Goal: Task Accomplishment & Management: Use online tool/utility

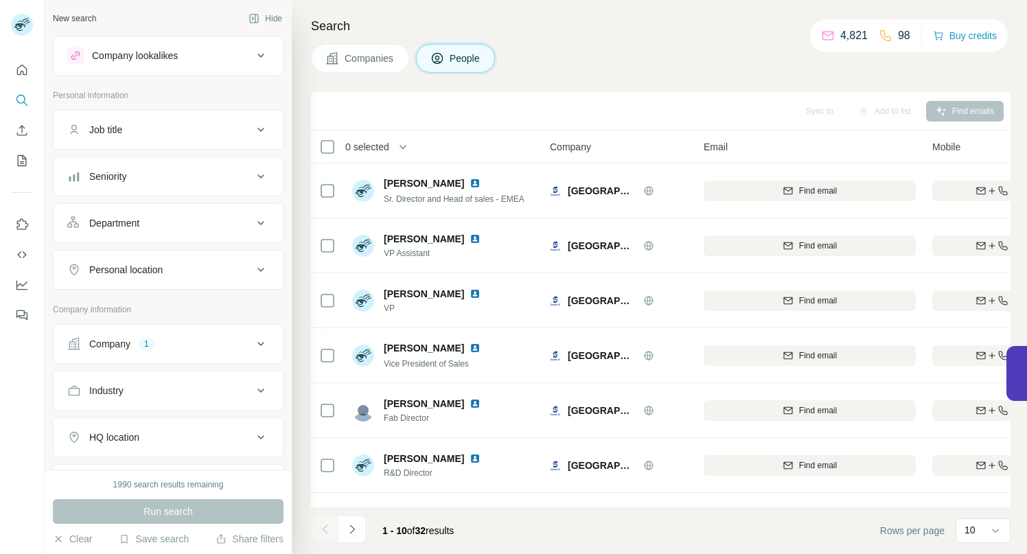
click at [257, 344] on icon at bounding box center [260, 344] width 7 height 4
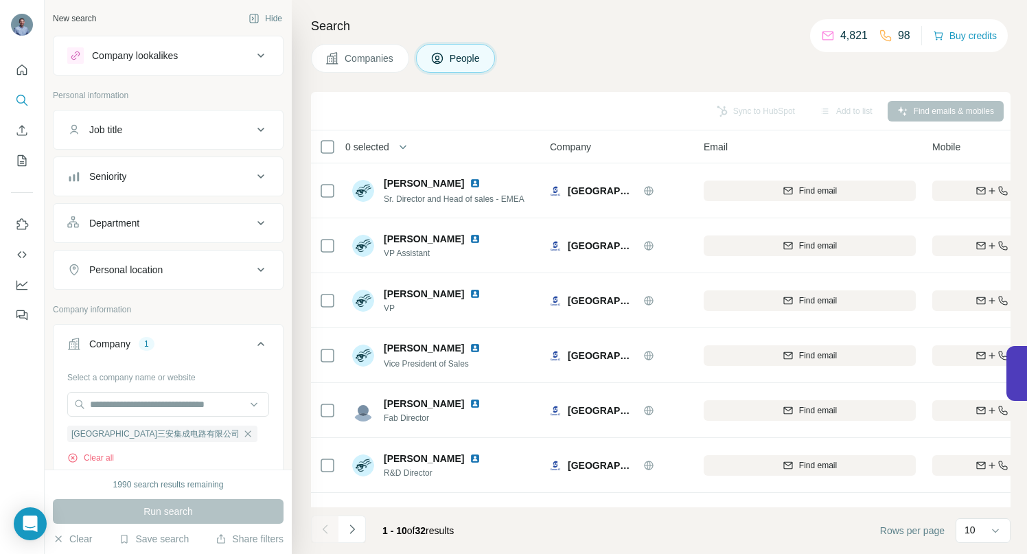
click at [242, 435] on icon "button" at bounding box center [247, 433] width 11 height 11
click at [180, 405] on input "text" at bounding box center [168, 404] width 202 height 25
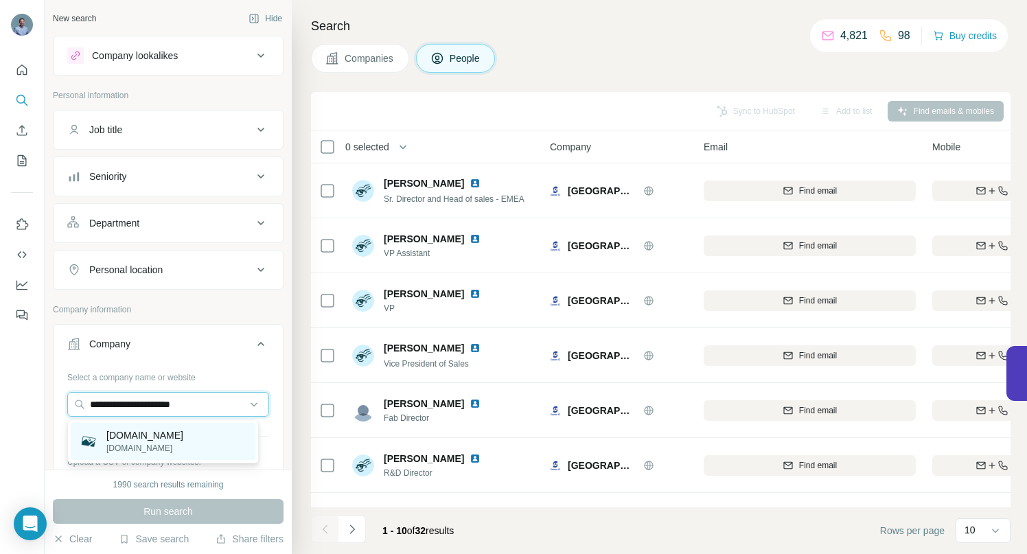
type input "**********"
click at [136, 445] on p "[DOMAIN_NAME]" at bounding box center [144, 448] width 77 height 12
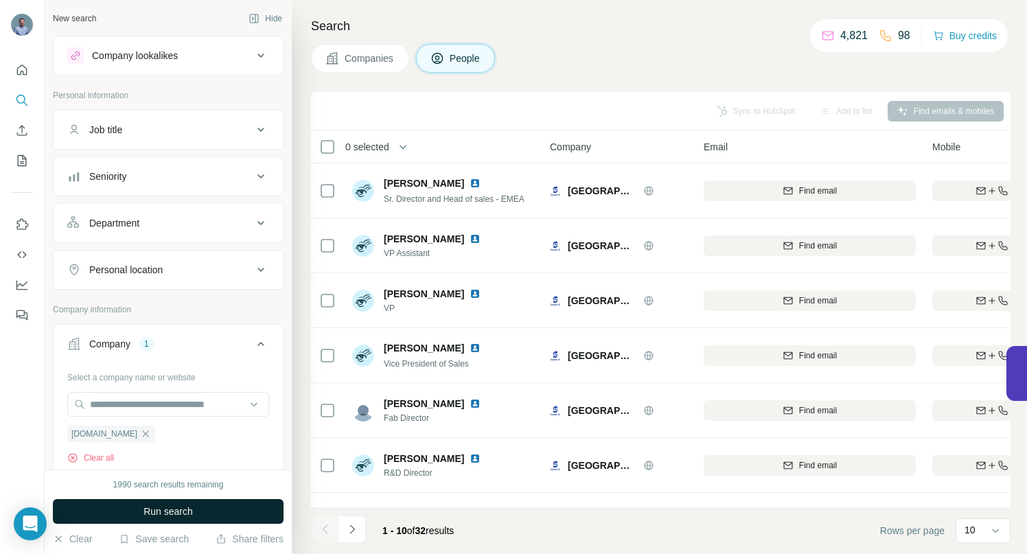
click at [145, 510] on span "Run search" at bounding box center [167, 512] width 49 height 14
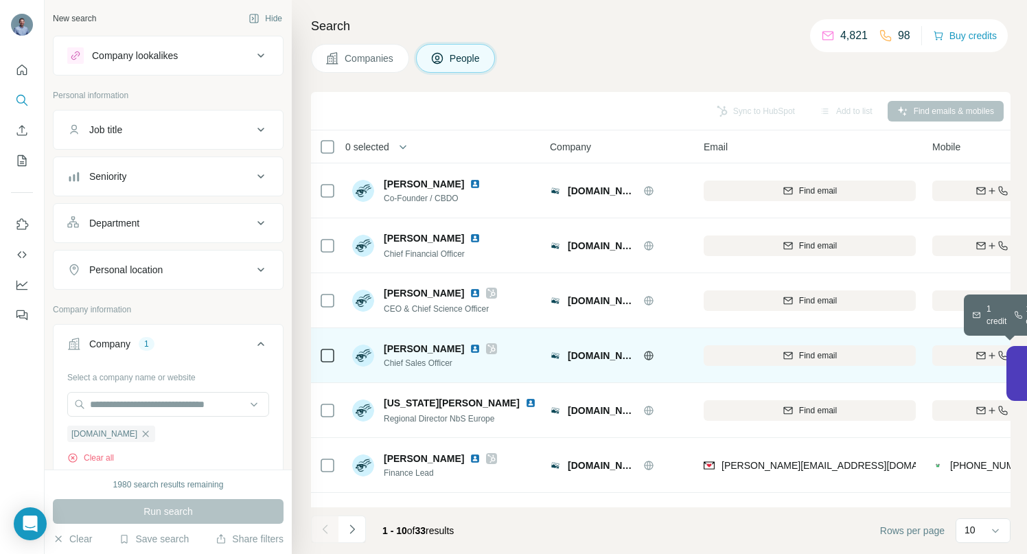
click at [945, 354] on div "Find both" at bounding box center [1012, 355] width 160 height 12
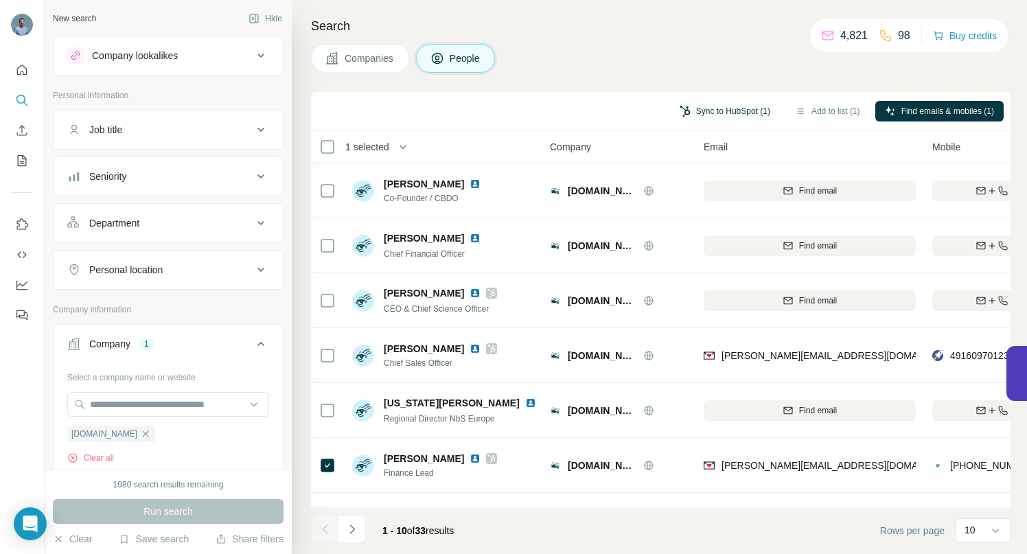
click at [708, 109] on button "Sync to HubSpot (1)" at bounding box center [725, 111] width 110 height 21
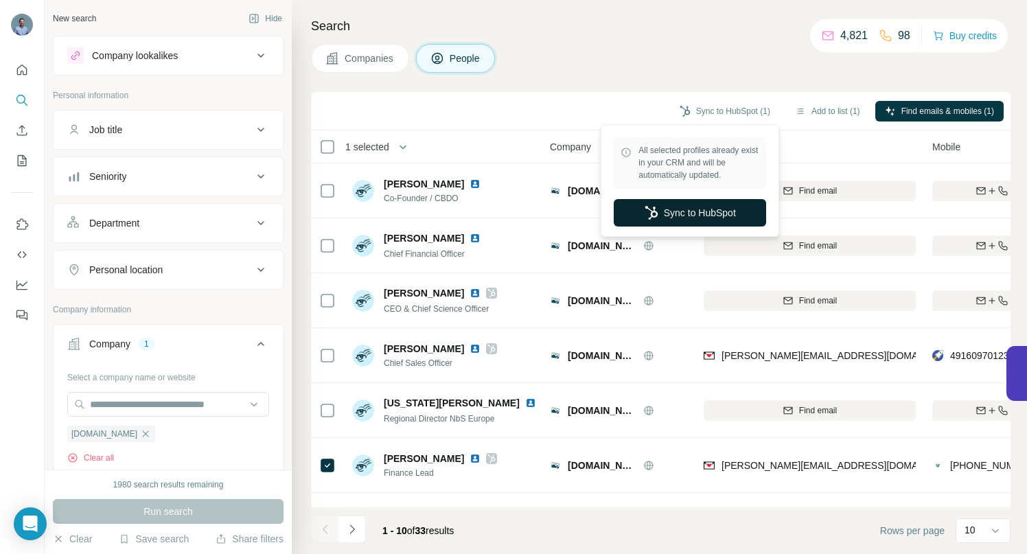
click at [672, 211] on button "Sync to HubSpot" at bounding box center [690, 212] width 152 height 27
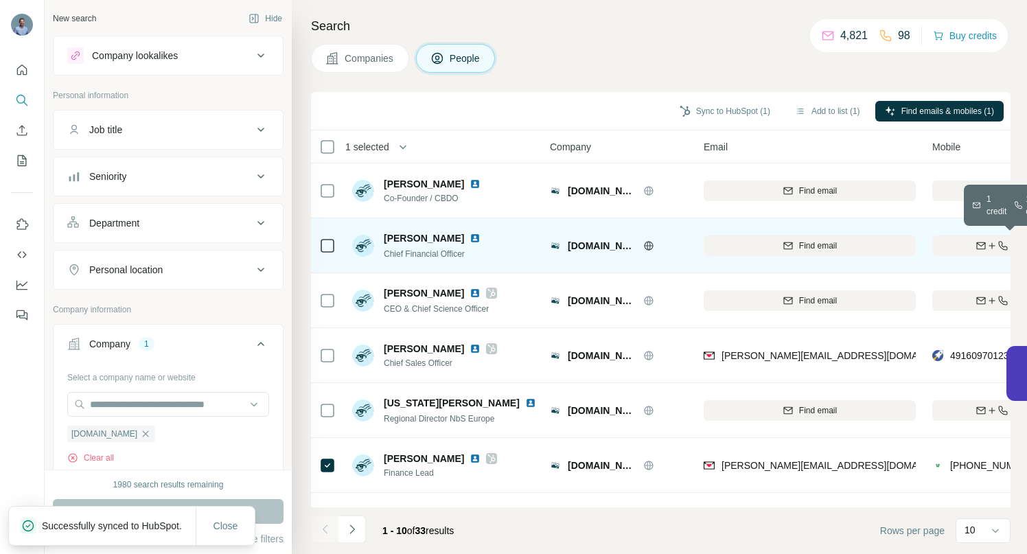
click at [971, 240] on div "Find both" at bounding box center [1012, 246] width 160 height 12
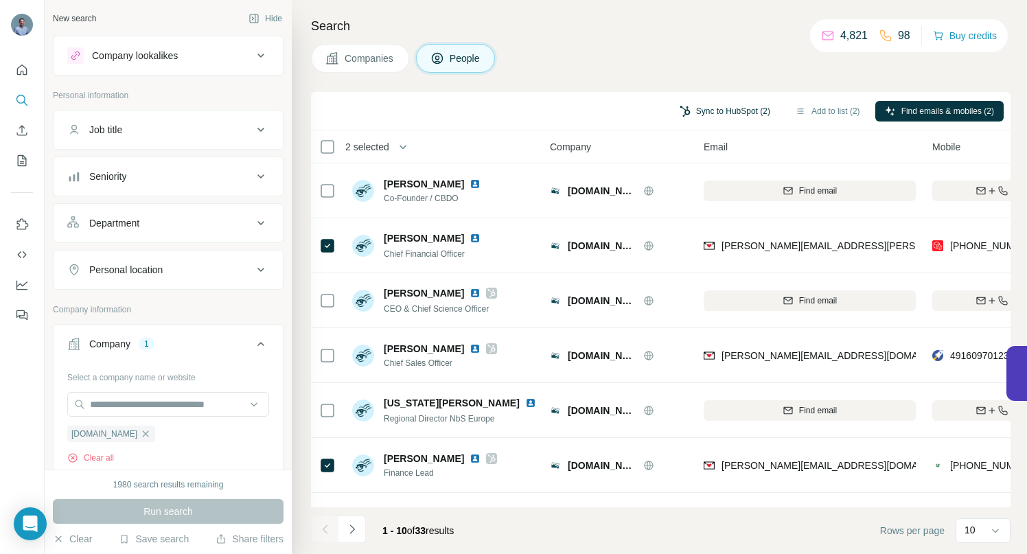
click at [709, 110] on button "Sync to HubSpot (2)" at bounding box center [725, 111] width 110 height 21
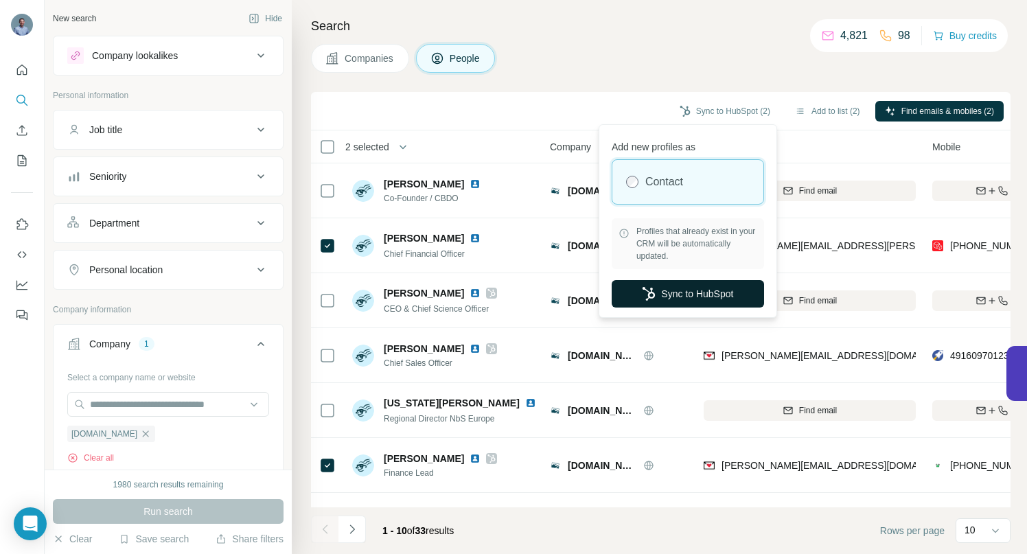
click at [680, 297] on button "Sync to HubSpot" at bounding box center [688, 293] width 152 height 27
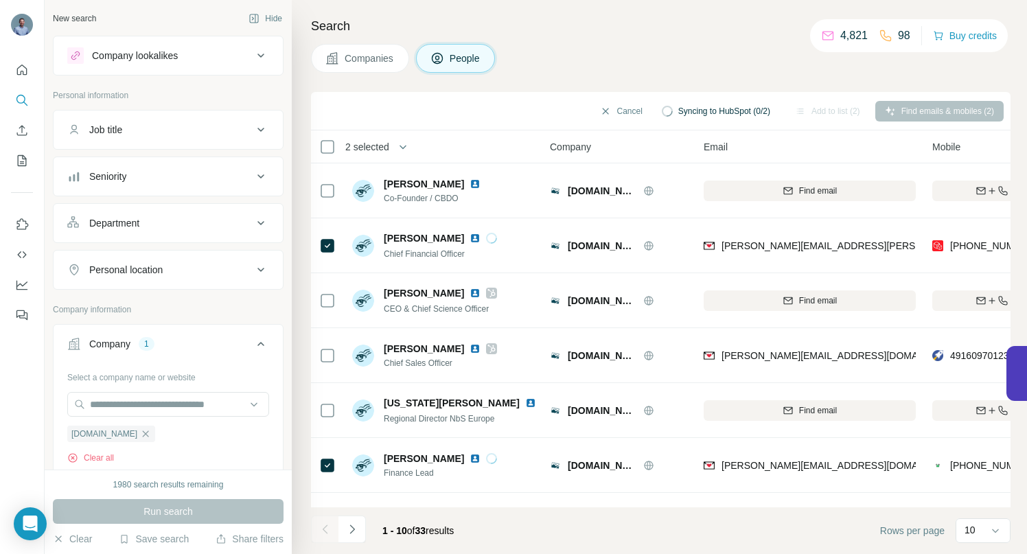
click at [352, 531] on icon "Navigate to next page" at bounding box center [351, 529] width 5 height 9
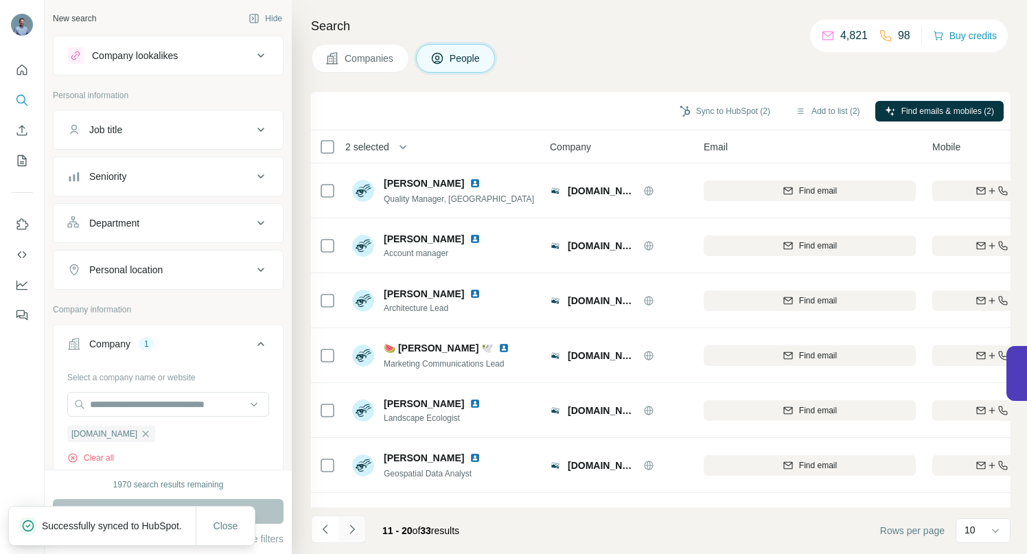
click at [355, 529] on icon "Navigate to next page" at bounding box center [352, 529] width 14 height 14
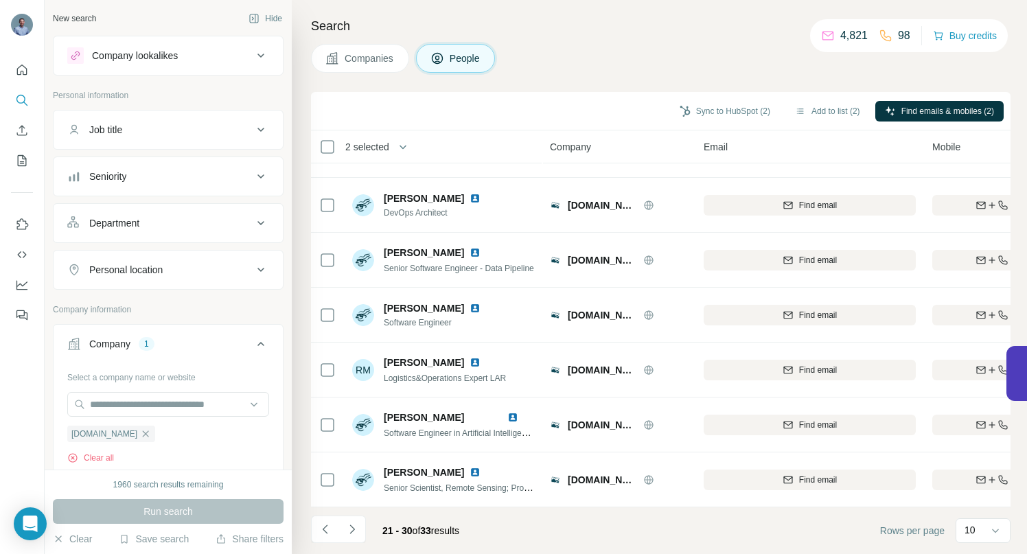
scroll to position [213, 0]
click at [357, 525] on icon "Navigate to next page" at bounding box center [352, 529] width 14 height 14
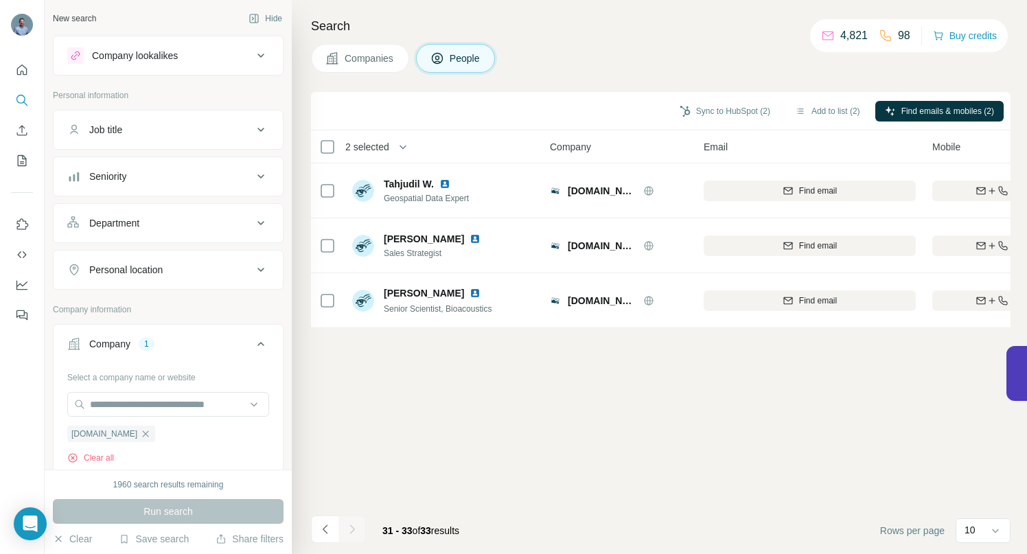
scroll to position [0, 0]
click at [326, 529] on icon "Navigate to previous page" at bounding box center [326, 529] width 14 height 14
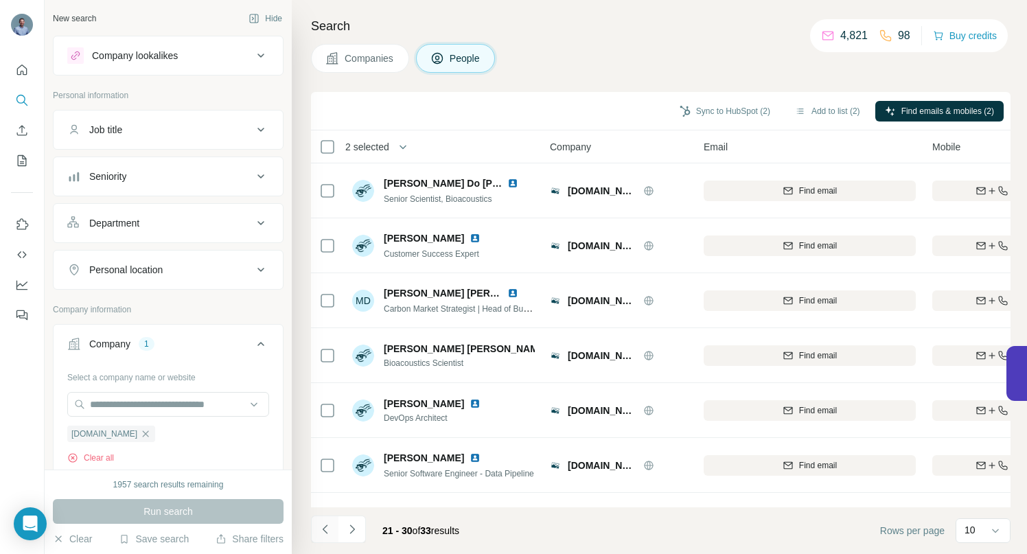
click at [326, 529] on icon "Navigate to previous page" at bounding box center [326, 529] width 14 height 14
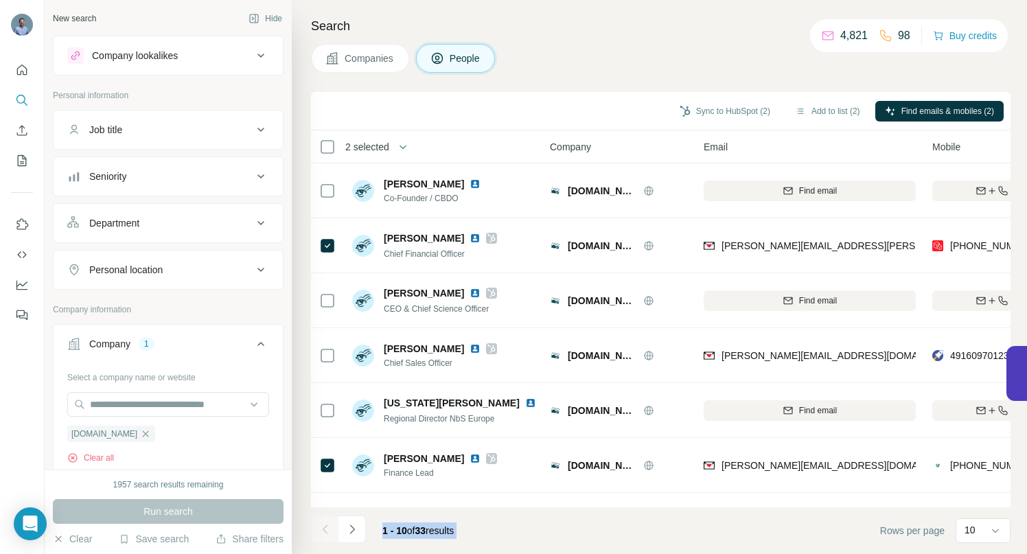
click at [326, 529] on div at bounding box center [324, 529] width 27 height 27
click at [724, 104] on button "Sync to HubSpot (2)" at bounding box center [725, 111] width 110 height 21
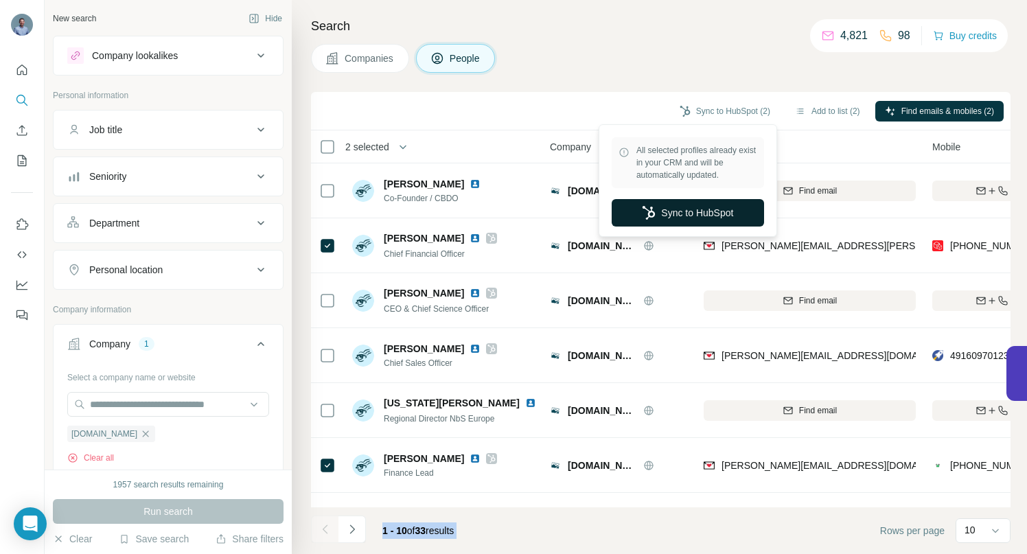
click at [687, 215] on button "Sync to HubSpot" at bounding box center [688, 212] width 152 height 27
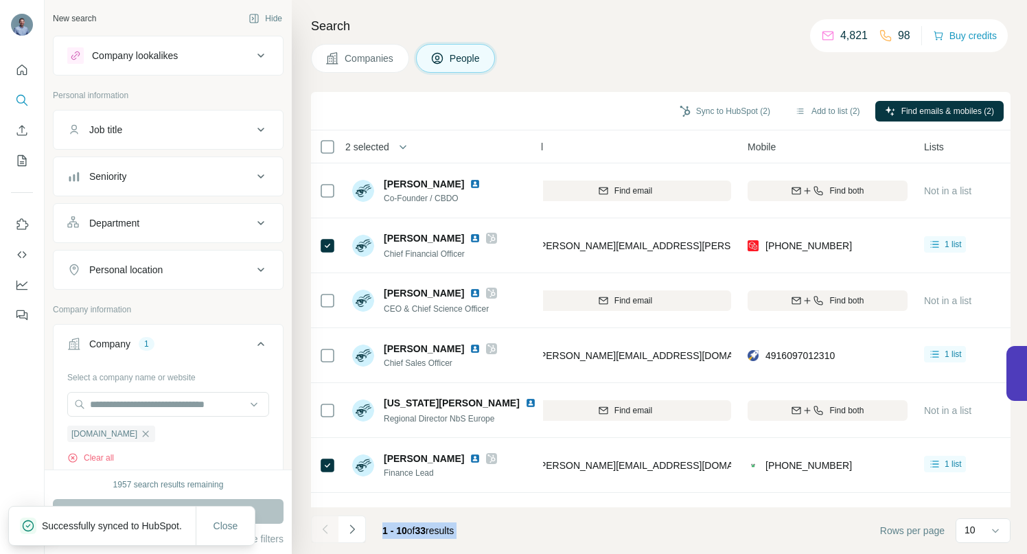
scroll to position [0, 287]
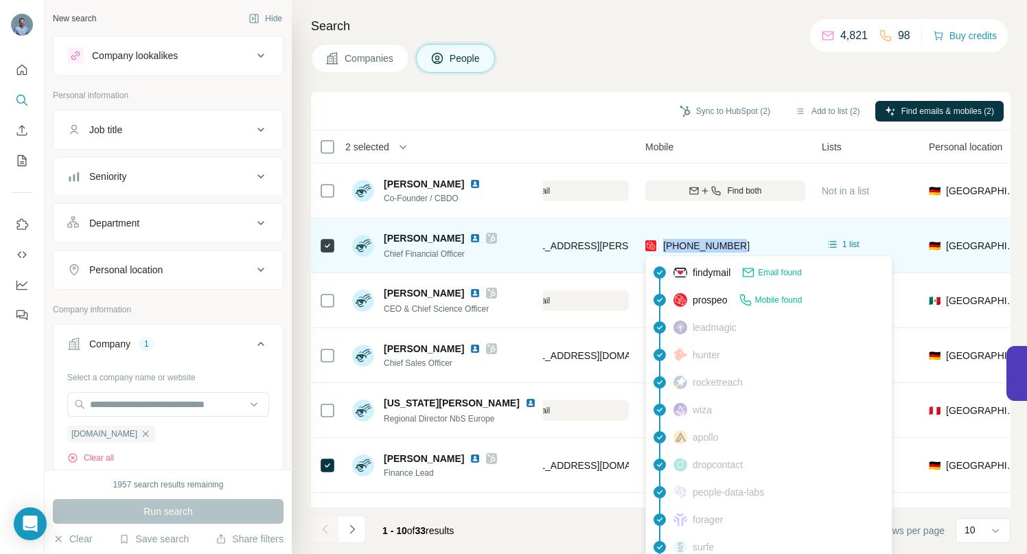
drag, startPoint x: 741, startPoint y: 246, endPoint x: 664, endPoint y: 246, distance: 76.9
click at [664, 246] on div "[PHONE_NUMBER]" at bounding box center [725, 246] width 160 height 38
copy span "[PHONE_NUMBER]"
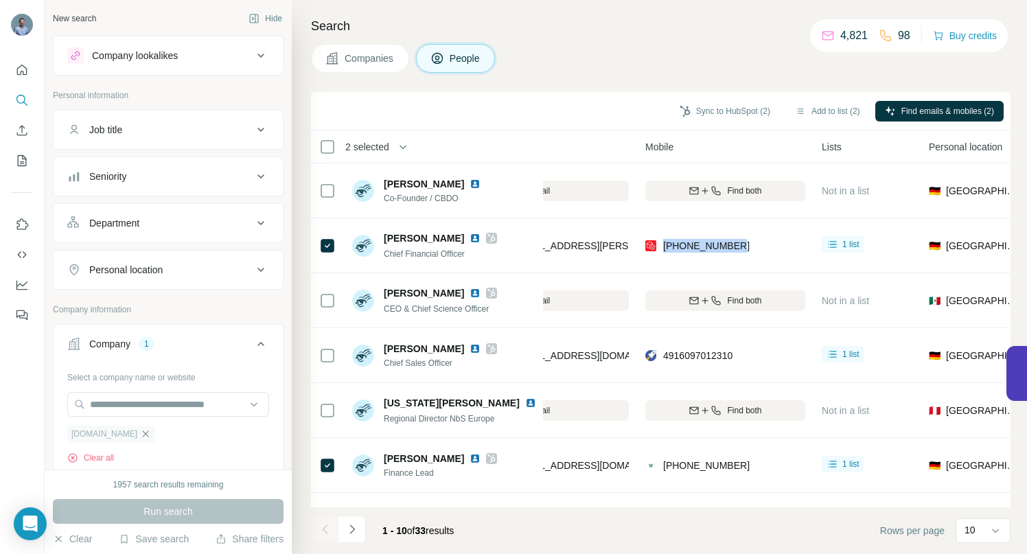
click at [141, 436] on icon "button" at bounding box center [145, 433] width 11 height 11
click at [140, 404] on input "text" at bounding box center [168, 404] width 202 height 25
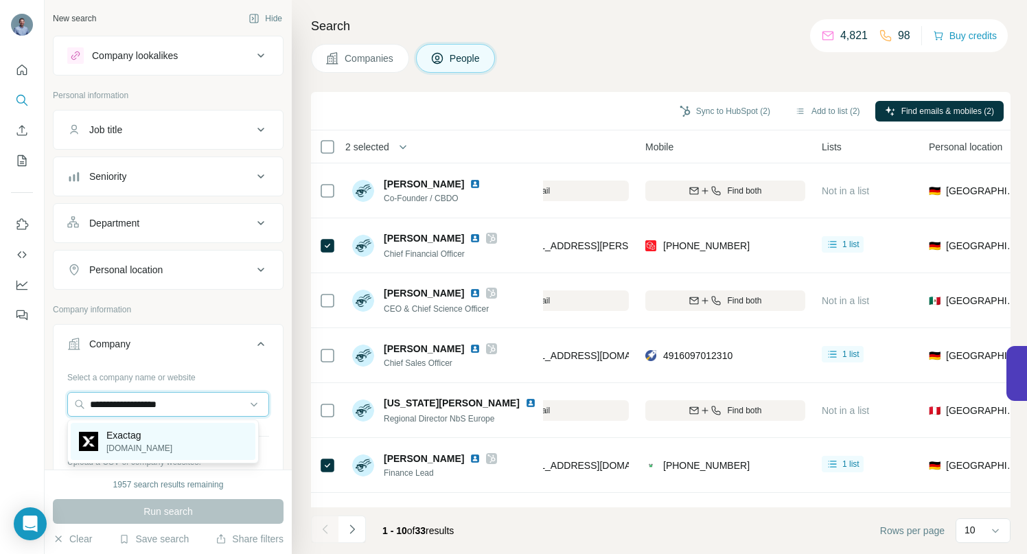
type input "**********"
click at [133, 438] on p "Exactag" at bounding box center [139, 435] width 66 height 14
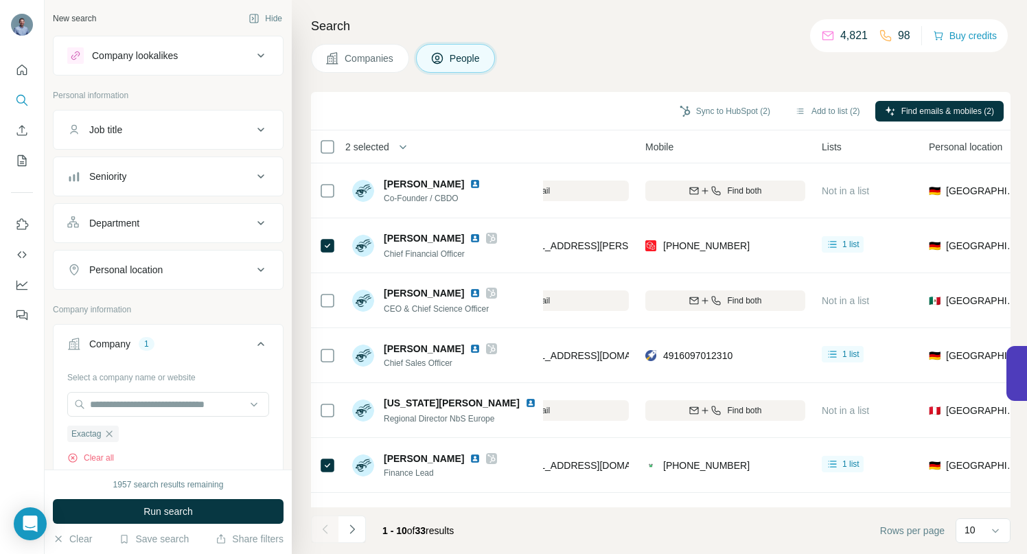
click at [161, 521] on button "Run search" at bounding box center [168, 511] width 231 height 25
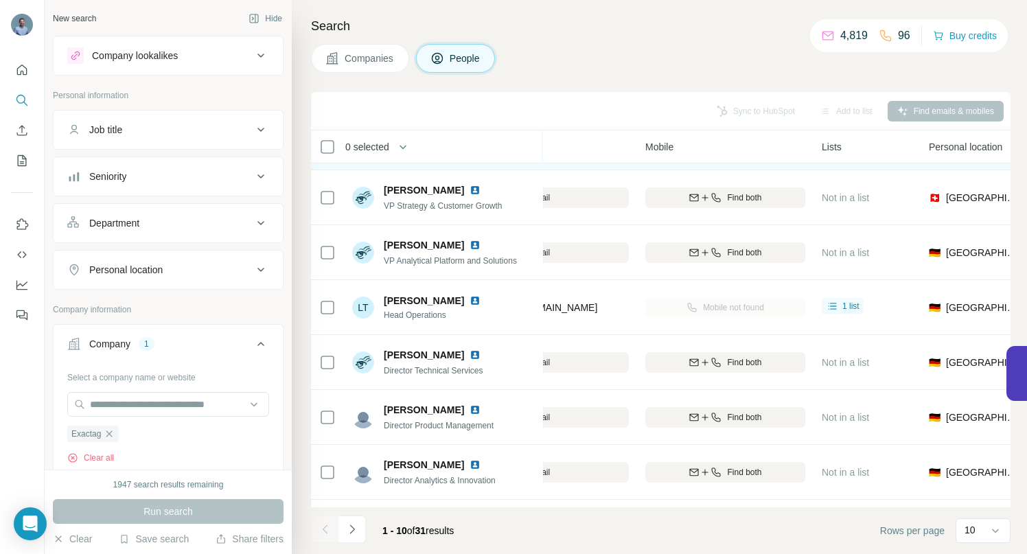
scroll to position [213, 287]
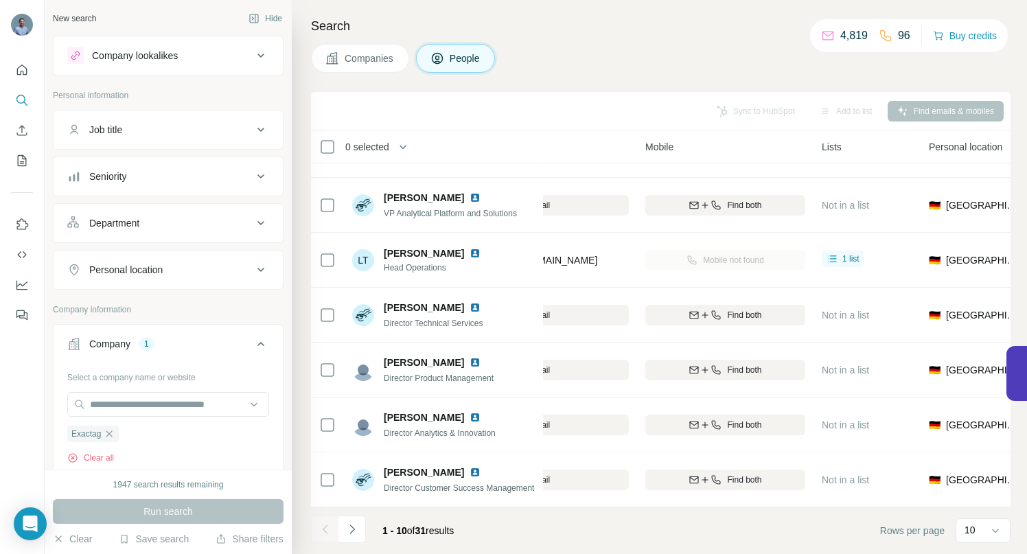
click at [353, 528] on icon "Navigate to next page" at bounding box center [351, 529] width 5 height 9
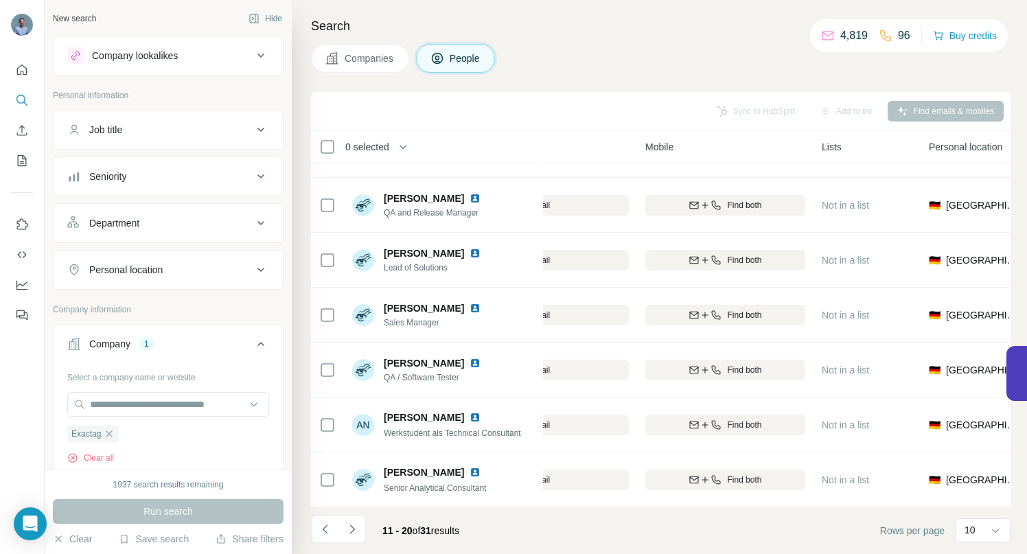
drag, startPoint x: 354, startPoint y: 526, endPoint x: 366, endPoint y: 500, distance: 28.0
click at [354, 526] on icon "Navigate to next page" at bounding box center [352, 529] width 14 height 14
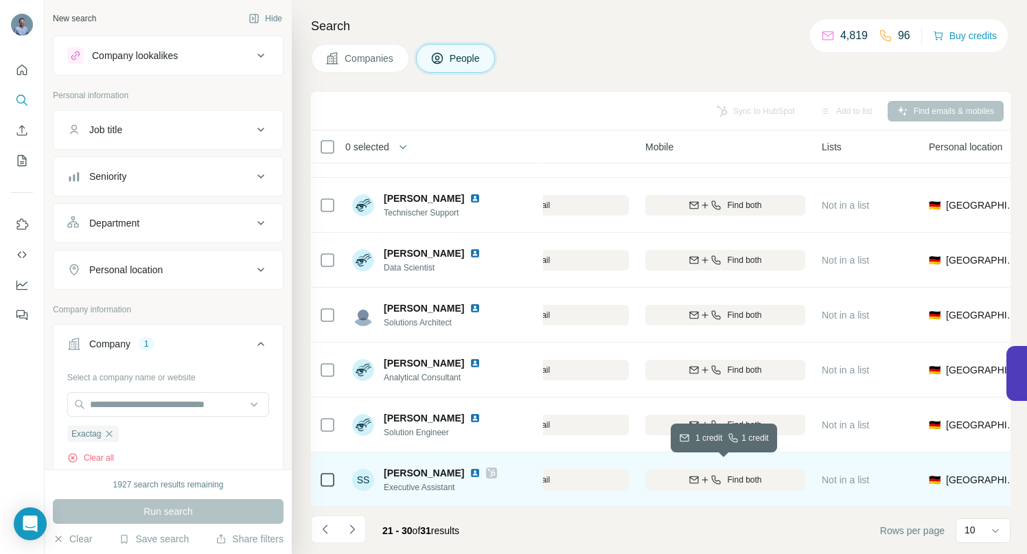
click at [711, 477] on div "Find both" at bounding box center [725, 480] width 160 height 12
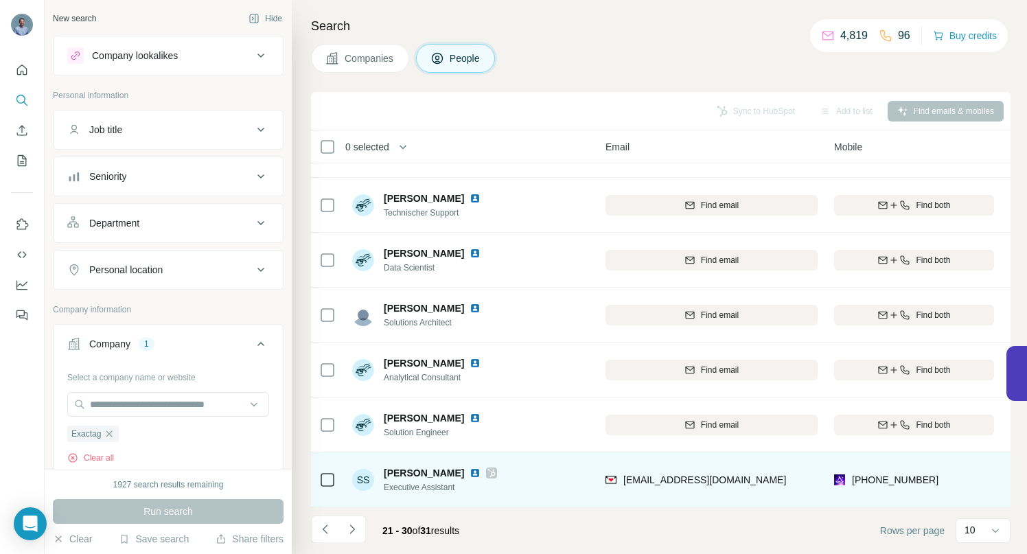
scroll to position [213, 104]
click at [356, 534] on icon "Navigate to next page" at bounding box center [352, 529] width 14 height 14
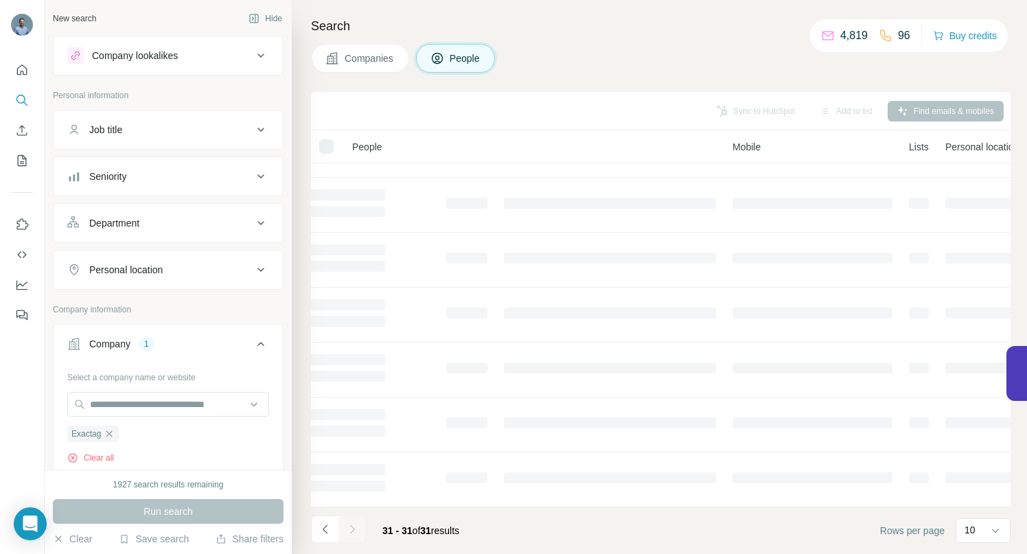
scroll to position [0, 104]
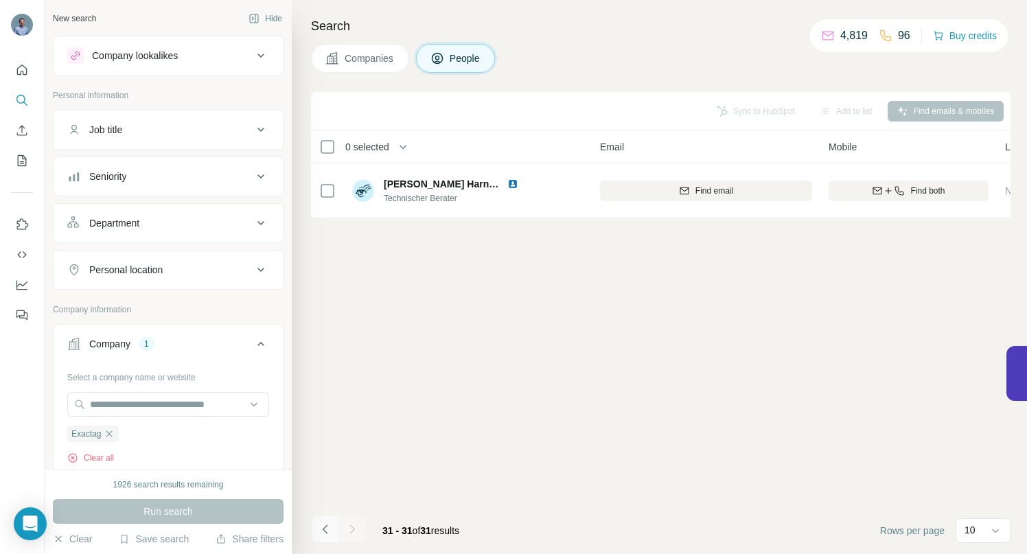
click at [327, 533] on icon "Navigate to previous page" at bounding box center [324, 529] width 5 height 9
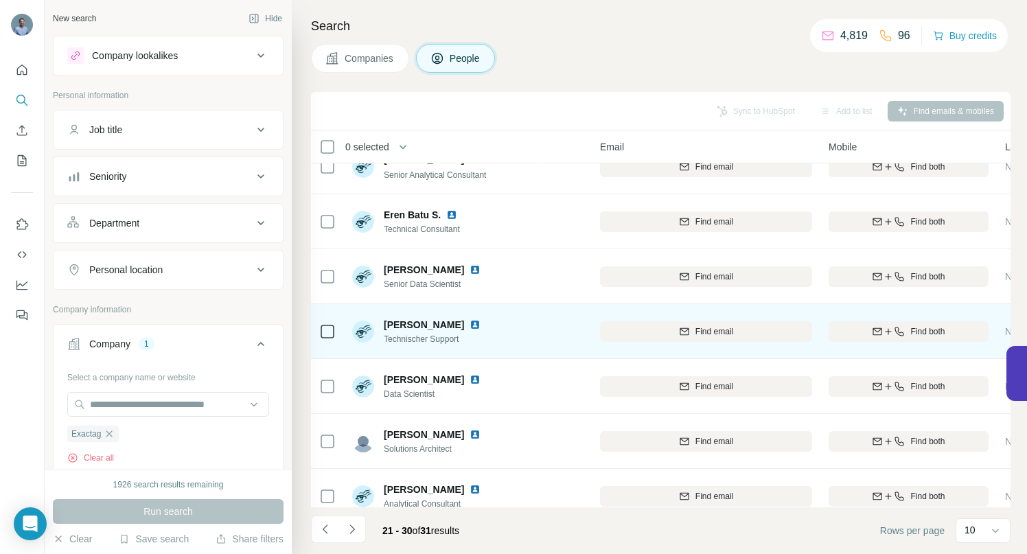
scroll to position [213, 104]
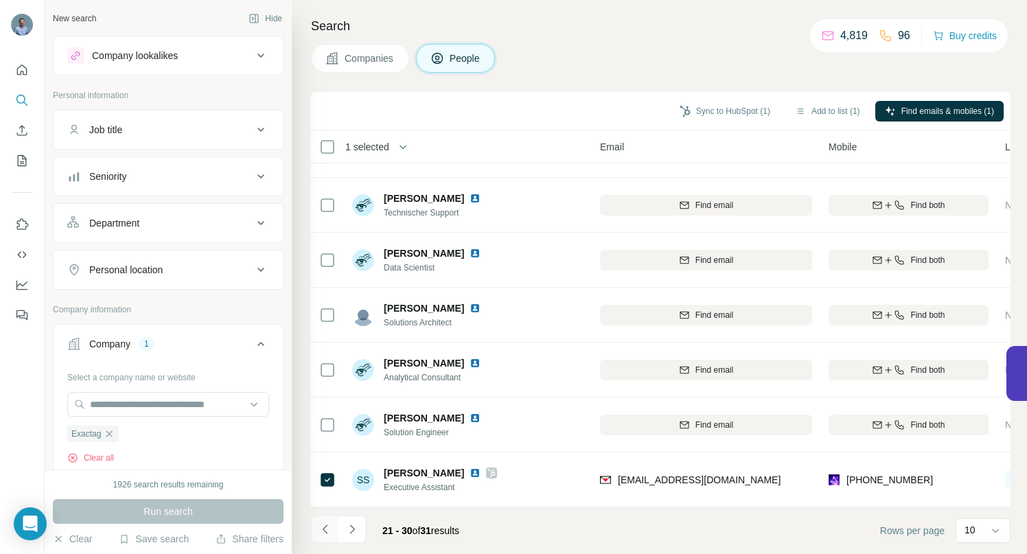
click at [327, 533] on icon "Navigate to previous page" at bounding box center [326, 529] width 14 height 14
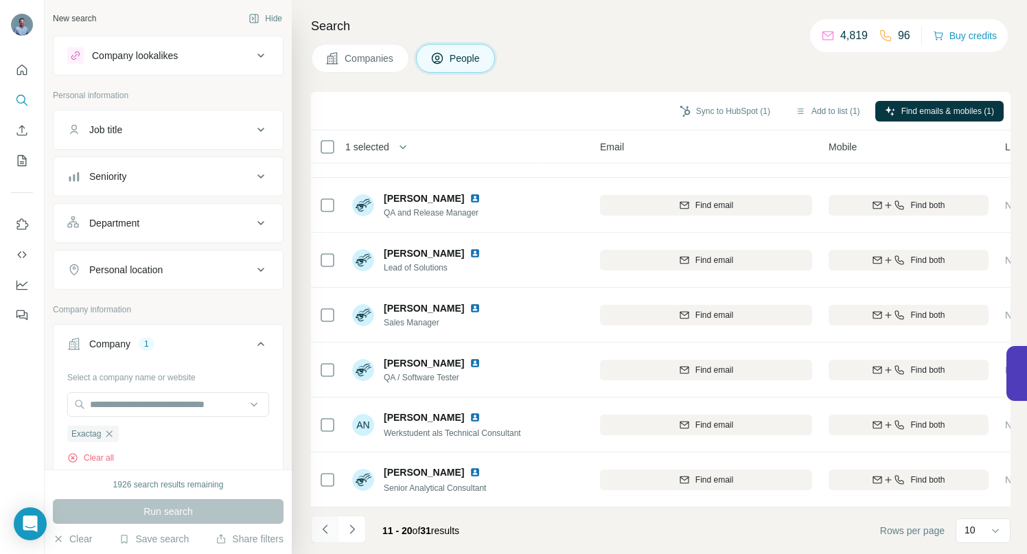
click at [327, 531] on icon "Navigate to previous page" at bounding box center [326, 529] width 14 height 14
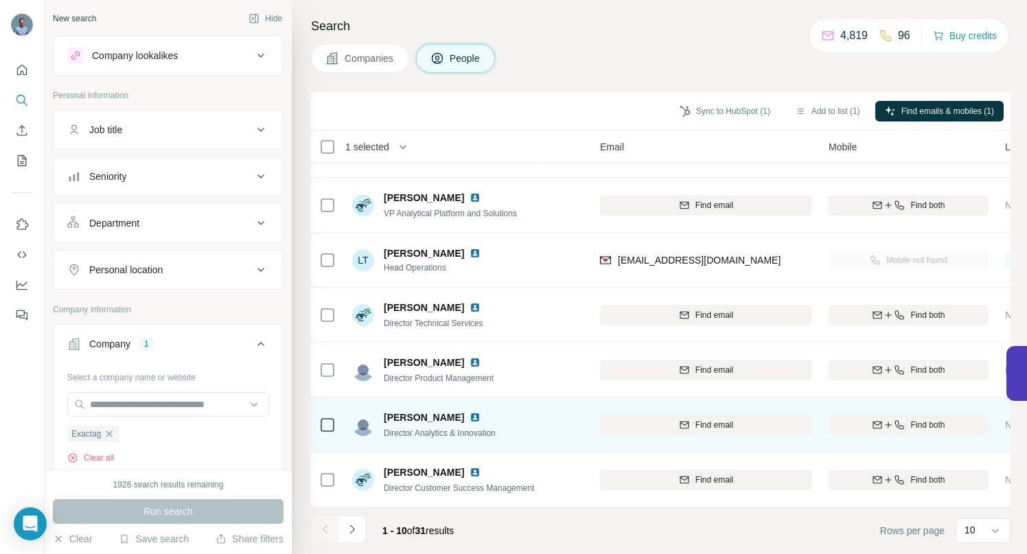
scroll to position [0, 104]
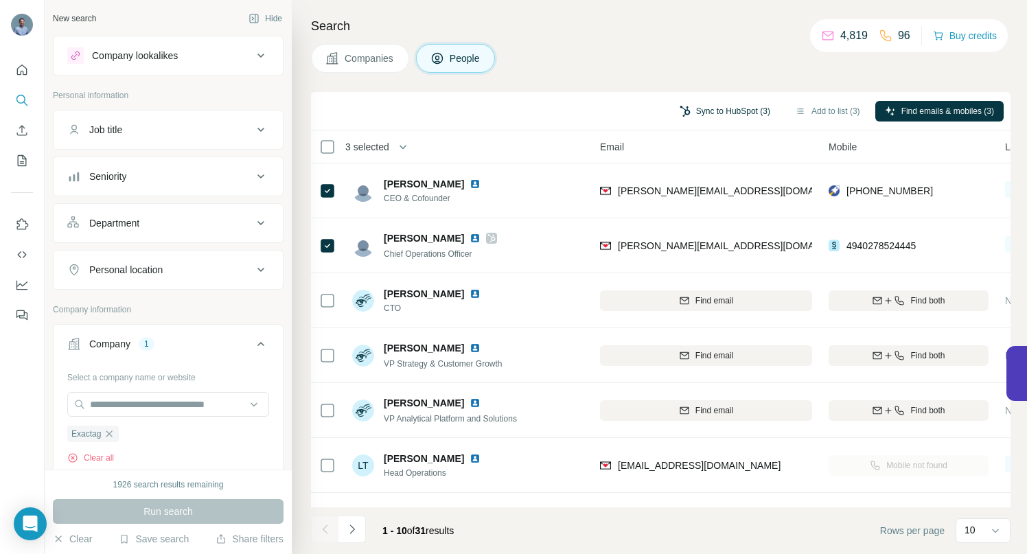
click at [687, 108] on button "Sync to HubSpot (3)" at bounding box center [725, 111] width 110 height 21
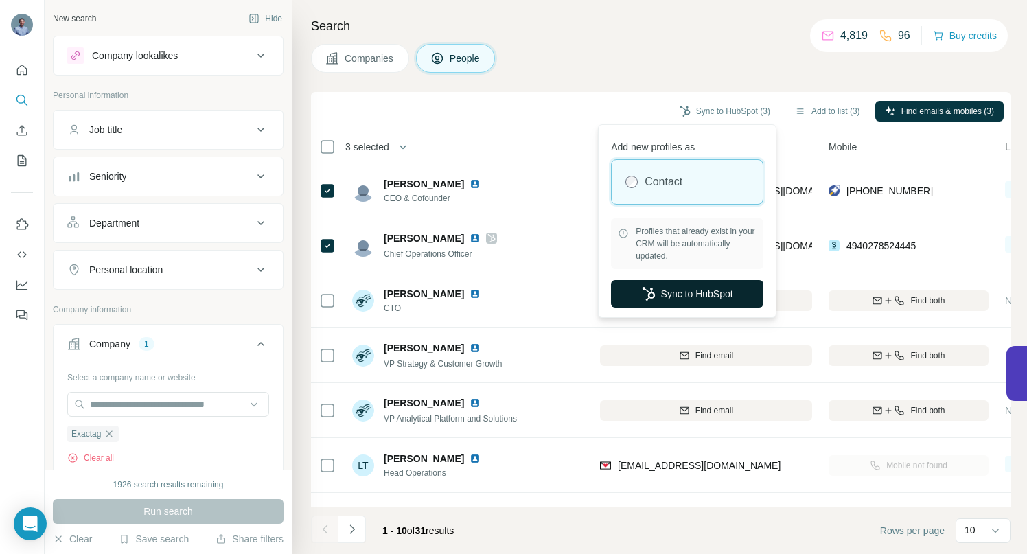
click at [670, 292] on button "Sync to HubSpot" at bounding box center [687, 293] width 152 height 27
